Goal: Task Accomplishment & Management: Complete application form

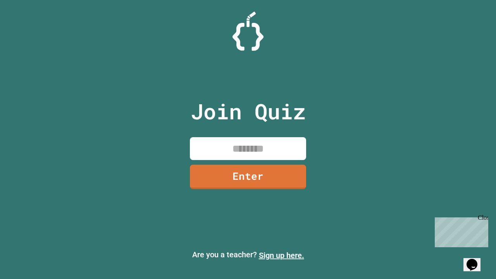
click at [281, 255] on link "Sign up here." at bounding box center [281, 255] width 45 height 9
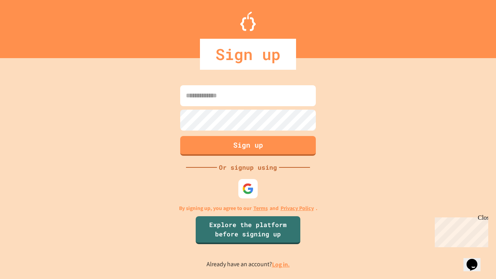
click at [281, 264] on link "Log in." at bounding box center [281, 264] width 18 height 8
